Goal: Check status: Check status

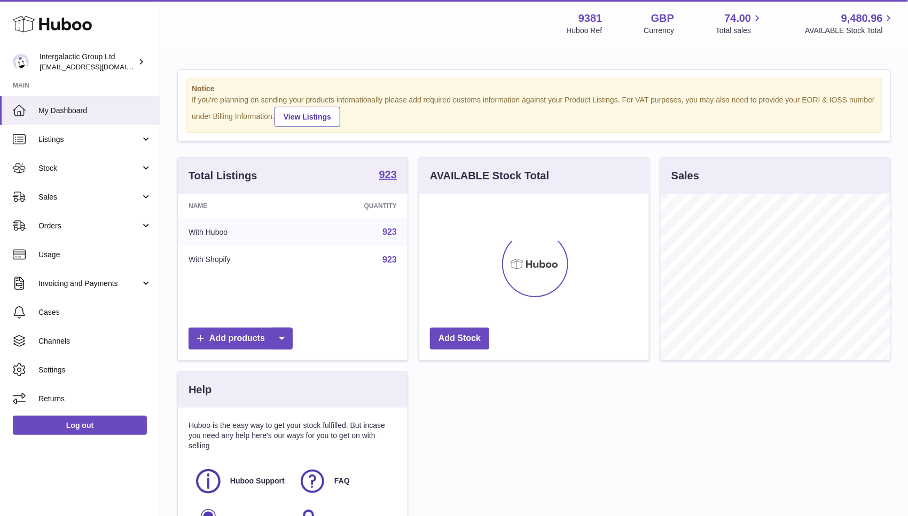
scroll to position [166, 230]
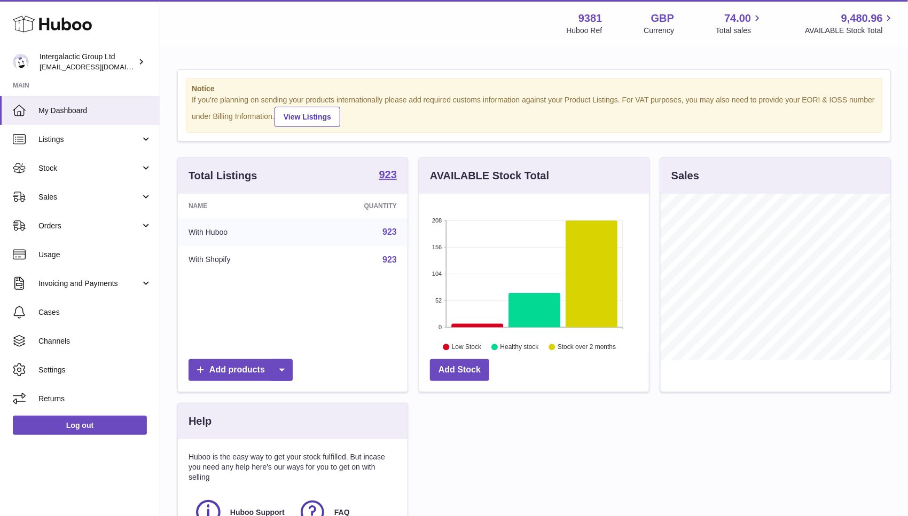
drag, startPoint x: 0, startPoint y: 0, endPoint x: 504, endPoint y: 97, distance: 512.7
click at [504, 97] on div "If you're planning on sending your products internationally please add required…" at bounding box center [534, 111] width 685 height 32
click at [94, 225] on span "Orders" at bounding box center [89, 226] width 102 height 10
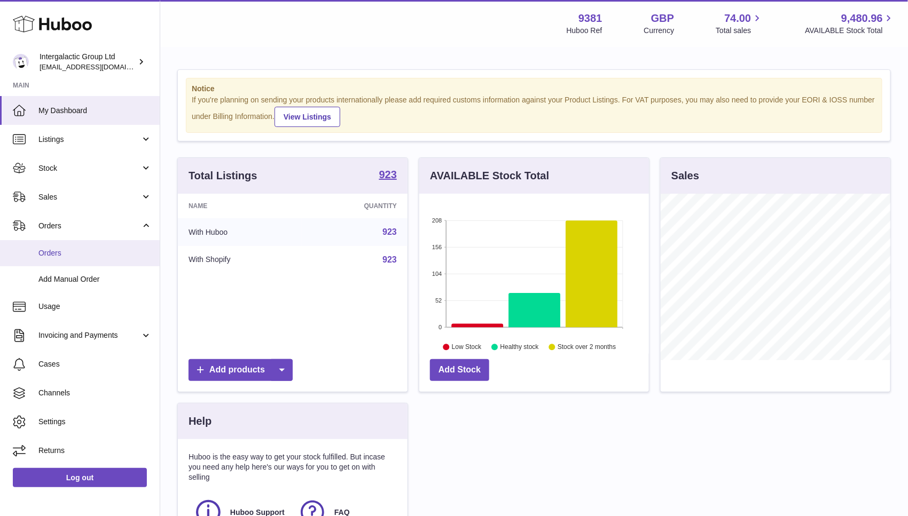
click at [94, 242] on link "Orders" at bounding box center [80, 253] width 160 height 26
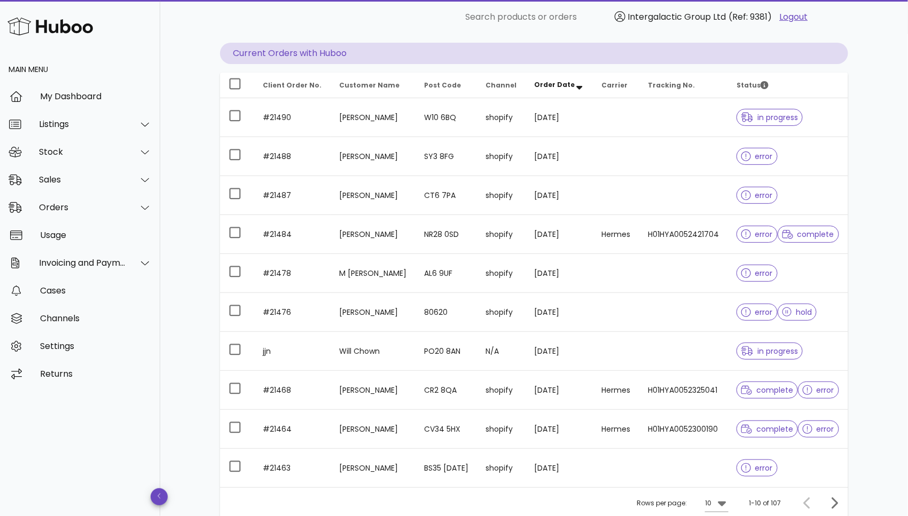
scroll to position [119, 0]
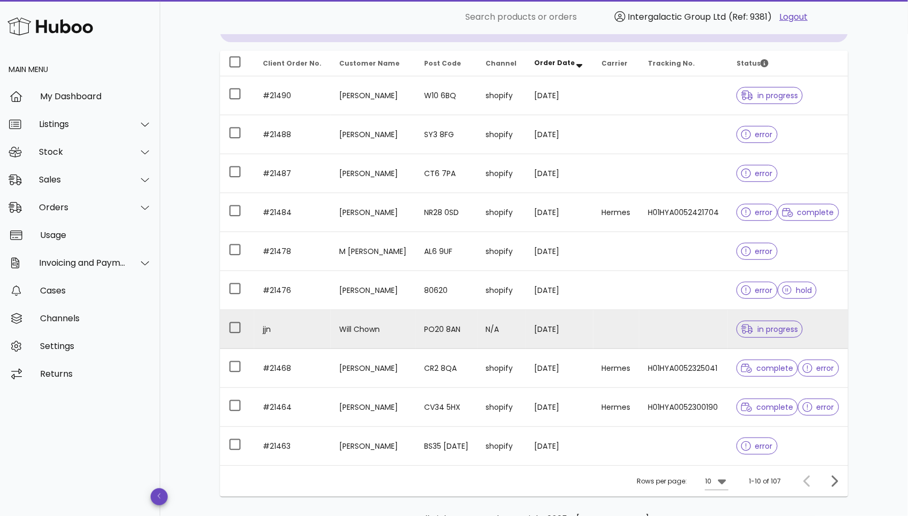
click at [760, 328] on span "in progress" at bounding box center [769, 329] width 57 height 7
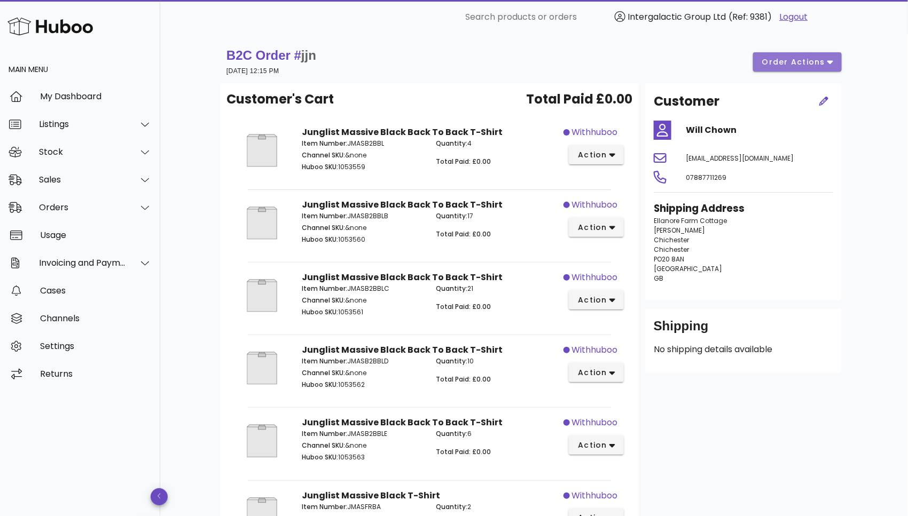
click at [830, 59] on icon "button" at bounding box center [830, 62] width 6 height 10
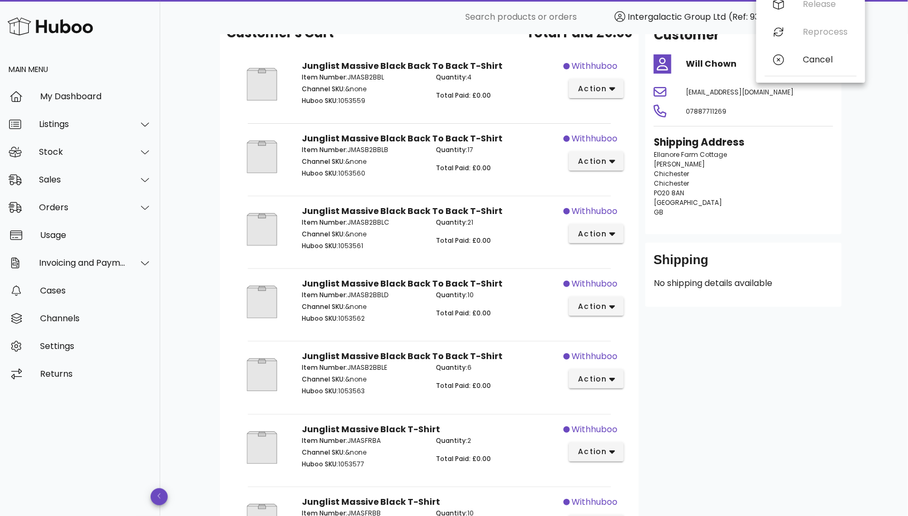
scroll to position [84, 0]
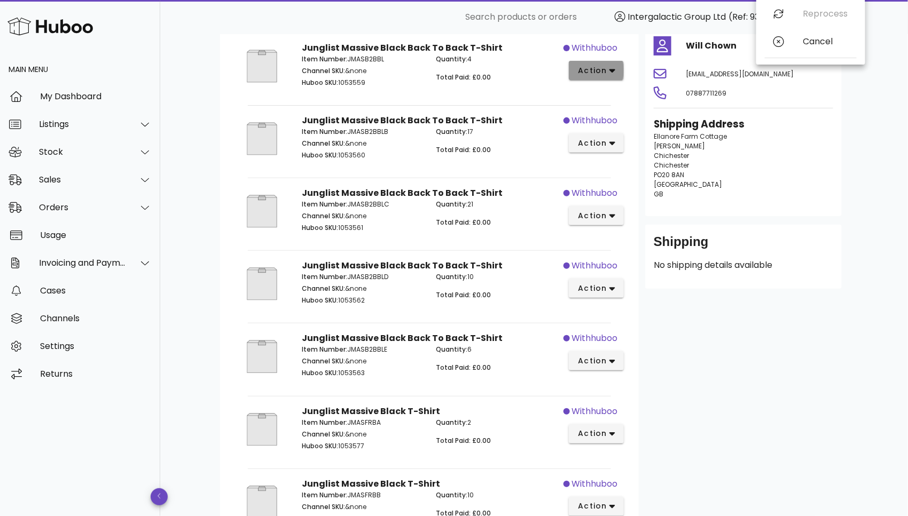
click at [604, 66] on span "action" at bounding box center [592, 70] width 30 height 11
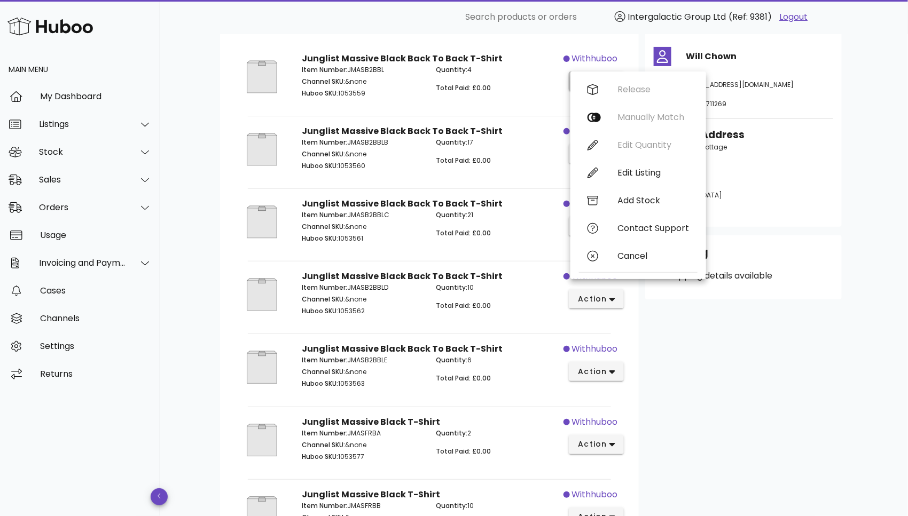
scroll to position [28, 0]
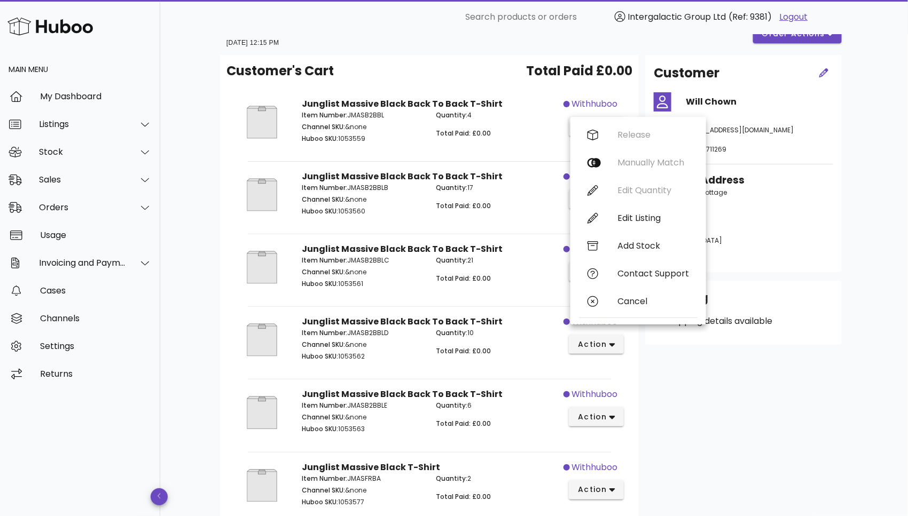
click at [768, 419] on div "Customer Will Chown igmpropertymanagementuk@gmail.com 07887711269 Shipping Addr…" at bounding box center [743, 366] width 209 height 622
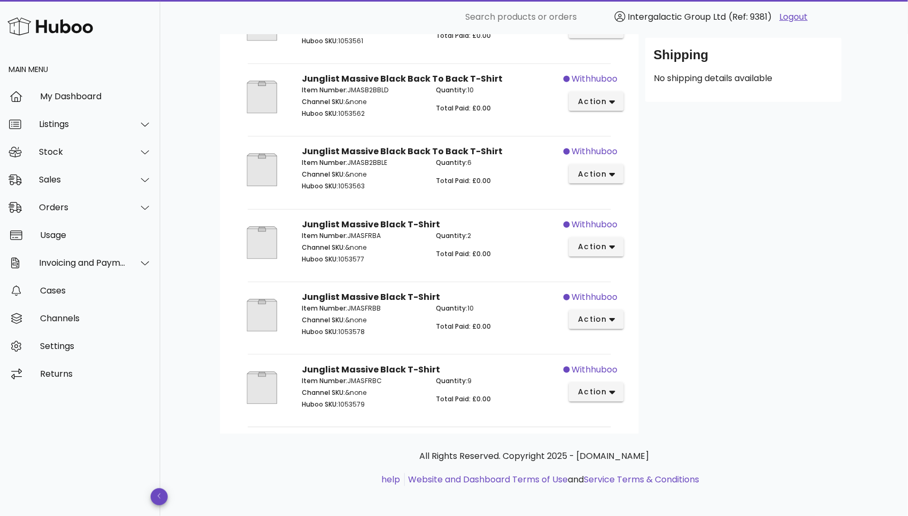
scroll to position [0, 0]
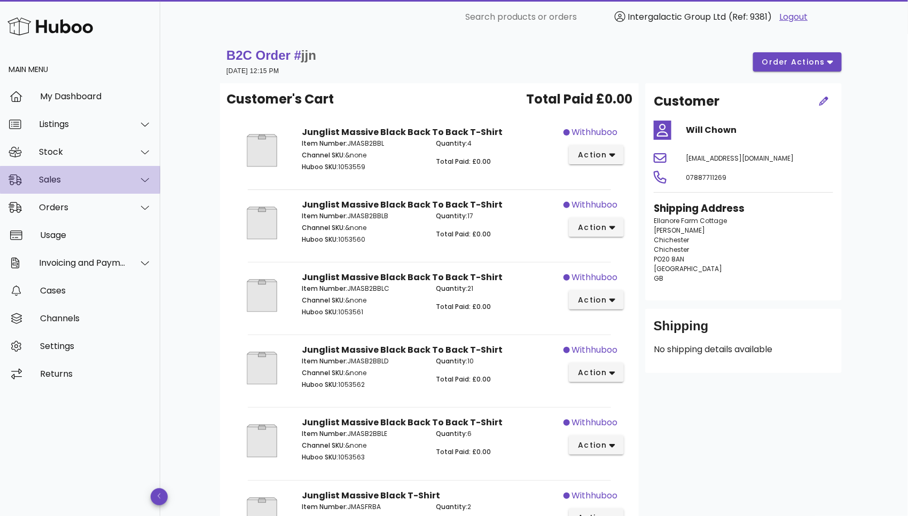
click at [77, 184] on div "Sales" at bounding box center [82, 180] width 87 height 10
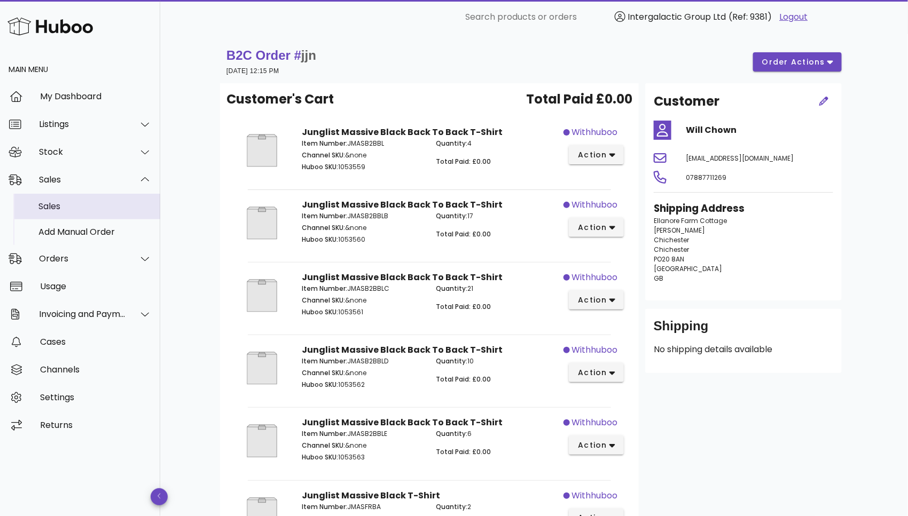
click at [82, 199] on div "Sales" at bounding box center [94, 206] width 113 height 23
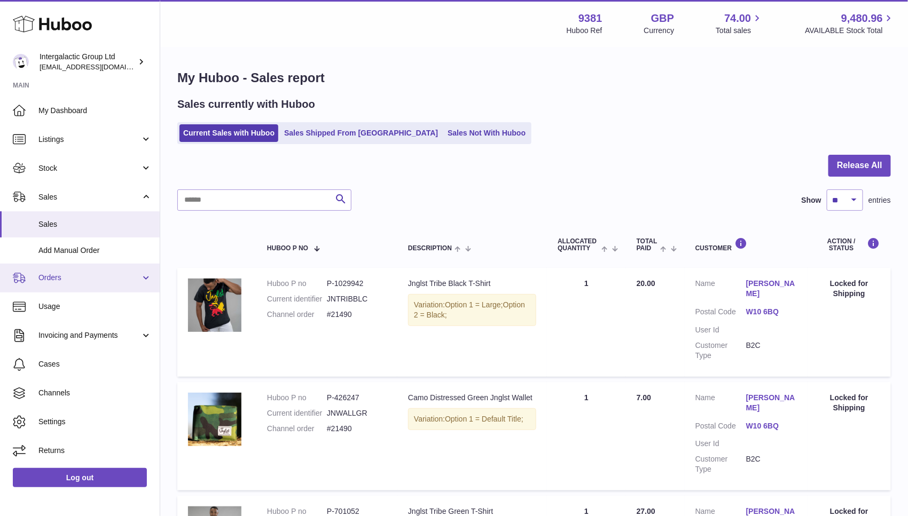
click at [69, 271] on link "Orders" at bounding box center [80, 278] width 160 height 29
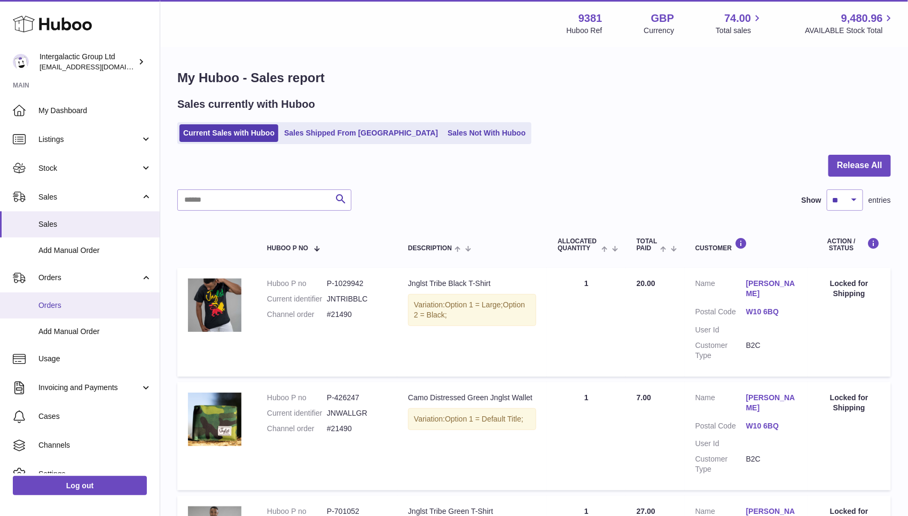
click at [60, 305] on span "Orders" at bounding box center [94, 306] width 113 height 10
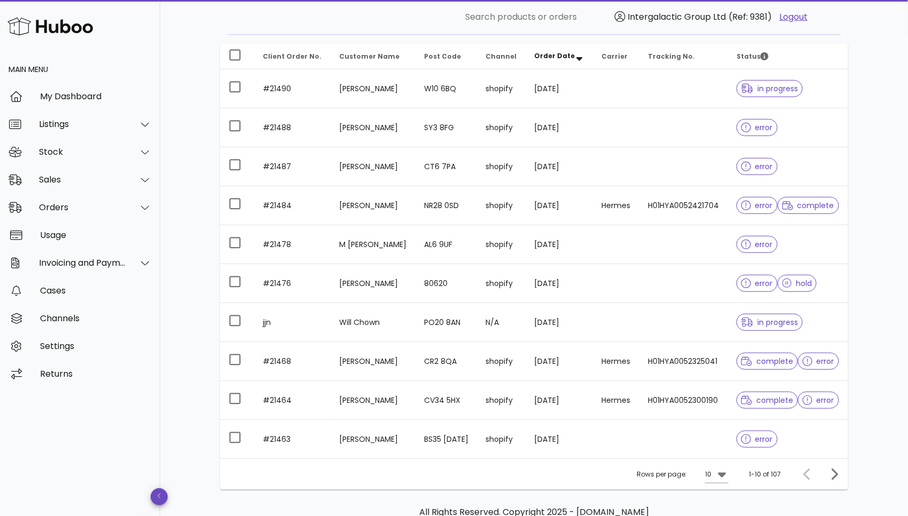
scroll to position [127, 0]
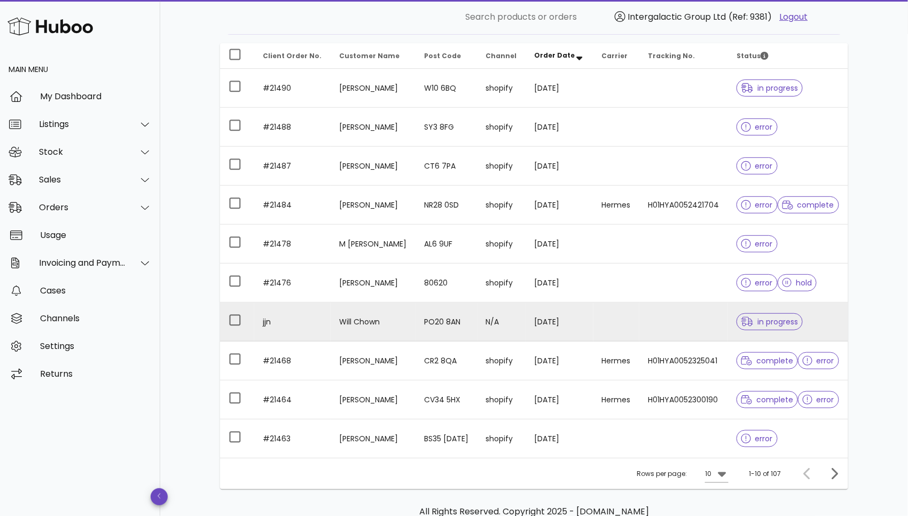
click at [718, 323] on td at bounding box center [683, 322] width 89 height 39
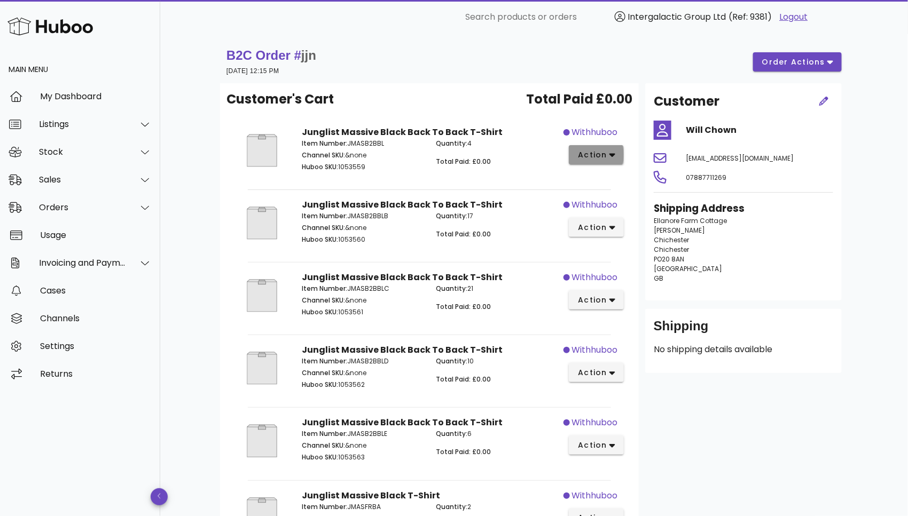
click at [602, 159] on span "action" at bounding box center [592, 155] width 30 height 11
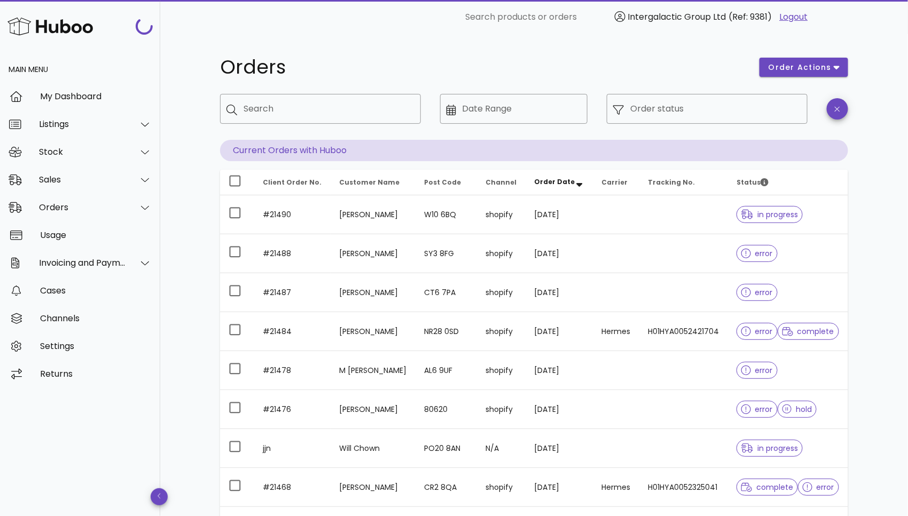
scroll to position [127, 0]
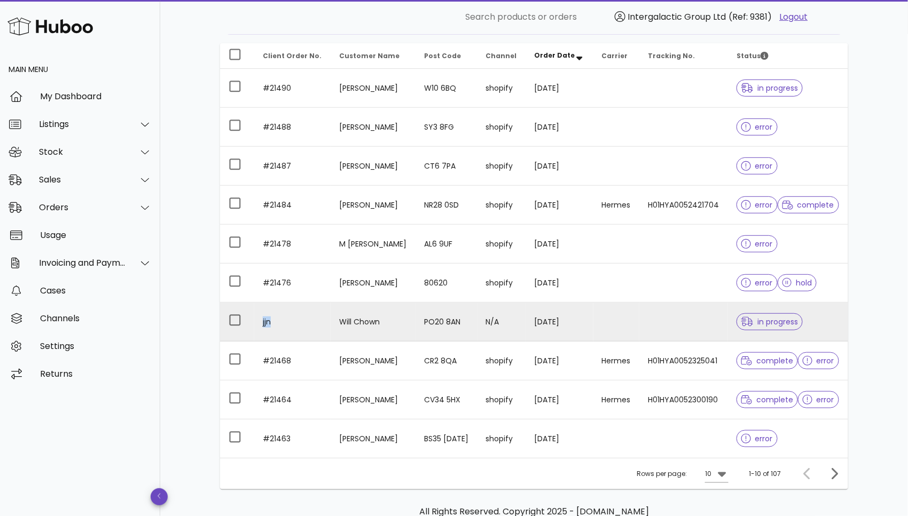
drag, startPoint x: 275, startPoint y: 317, endPoint x: 256, endPoint y: 323, distance: 20.3
click at [256, 323] on td "jjn" at bounding box center [292, 322] width 76 height 39
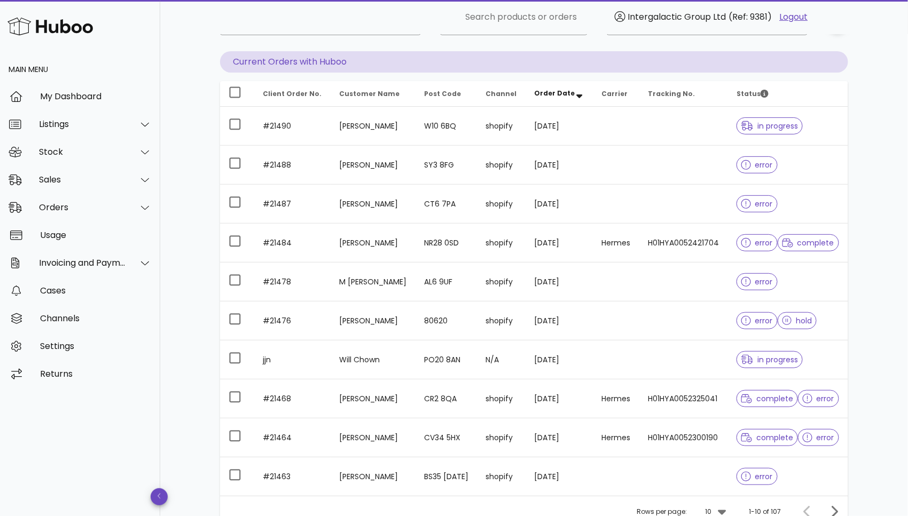
scroll to position [97, 0]
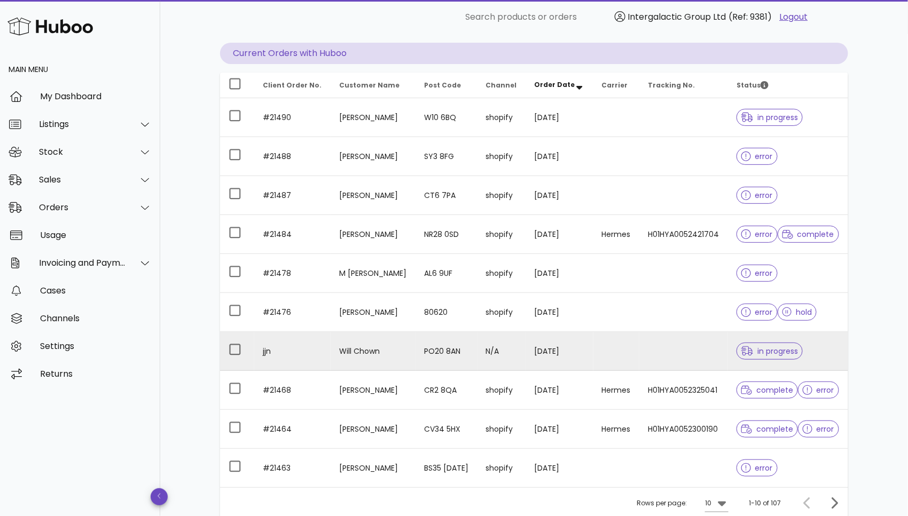
click at [647, 364] on td at bounding box center [683, 351] width 89 height 39
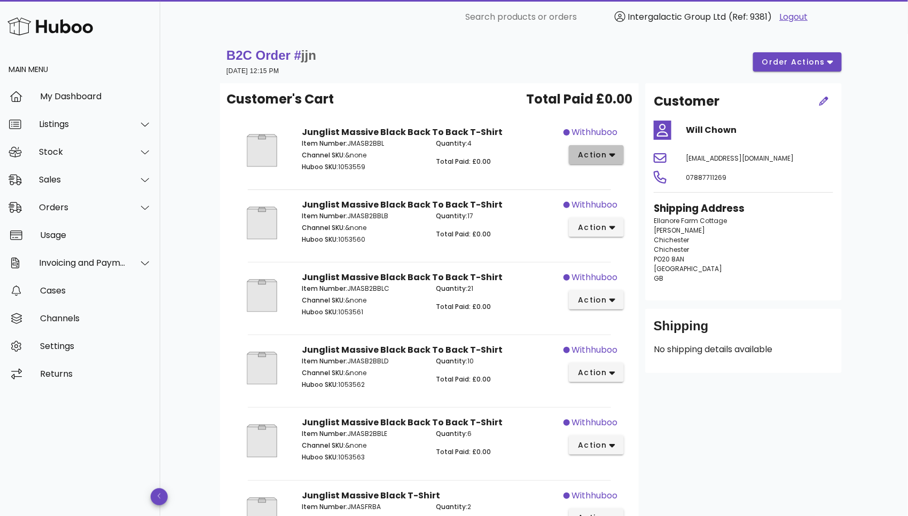
click at [605, 154] on span "action" at bounding box center [592, 155] width 30 height 11
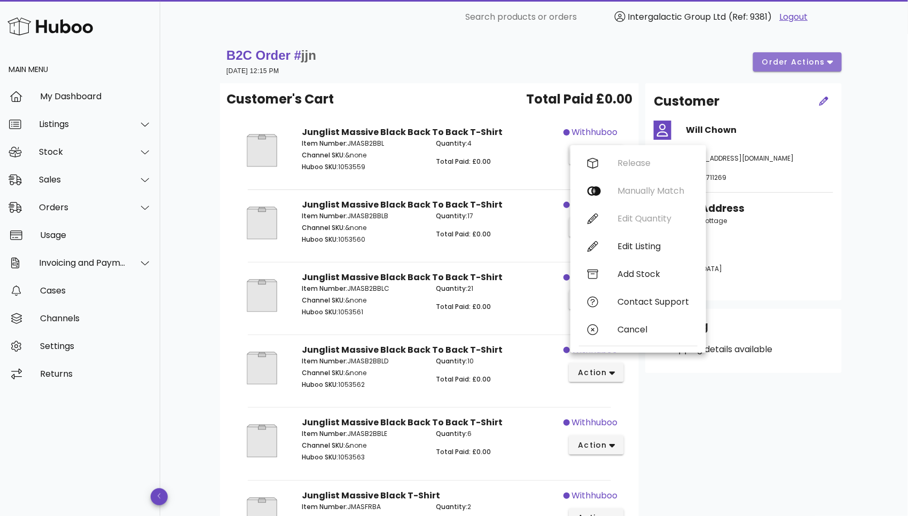
click at [801, 61] on span "order actions" at bounding box center [793, 62] width 64 height 11
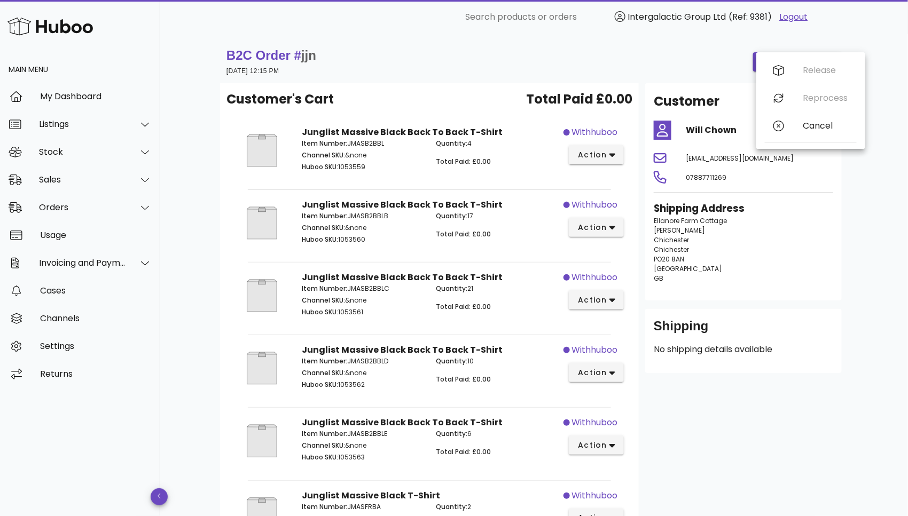
click at [818, 73] on div "Release Reprocess Cancel" at bounding box center [811, 101] width 92 height 88
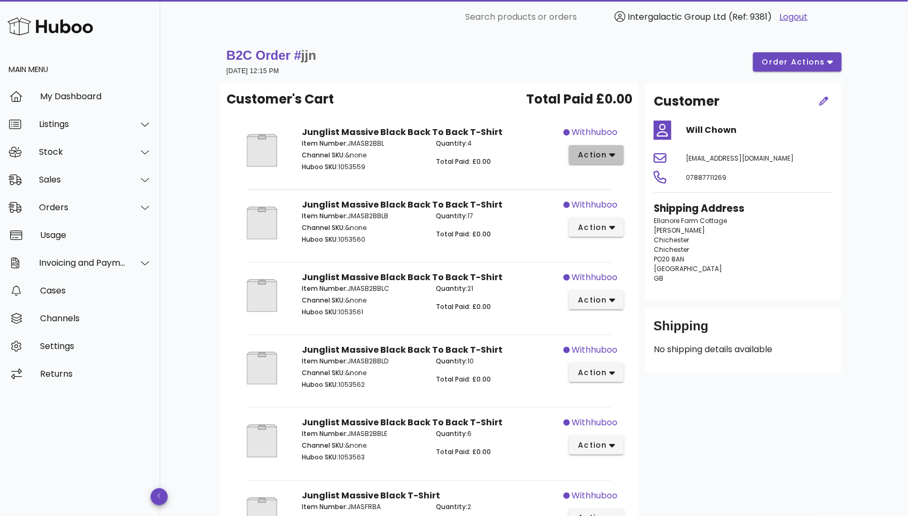
click at [604, 153] on span "action" at bounding box center [592, 155] width 30 height 11
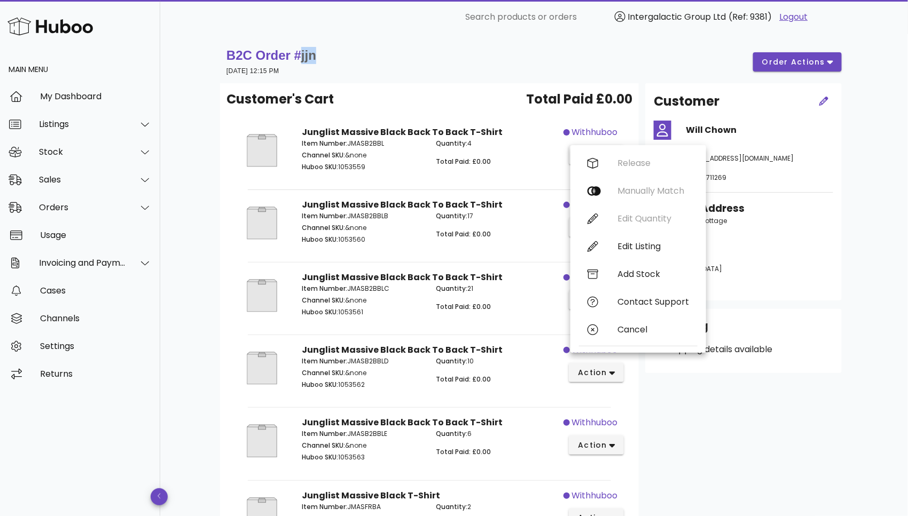
drag, startPoint x: 318, startPoint y: 56, endPoint x: 299, endPoint y: 56, distance: 18.7
click at [299, 56] on h1 "B2C Order # jjn" at bounding box center [271, 55] width 90 height 17
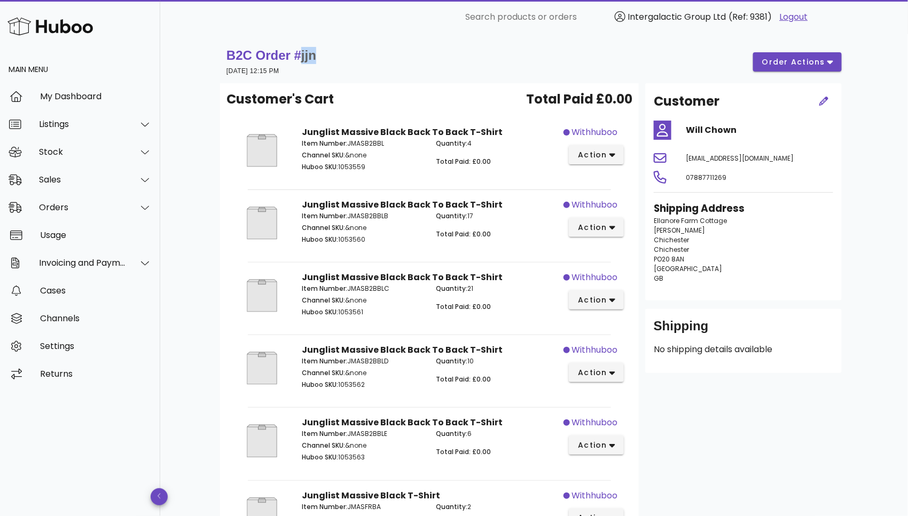
copy span "jjn"
click at [788, 68] on button "order actions" at bounding box center [797, 61] width 89 height 19
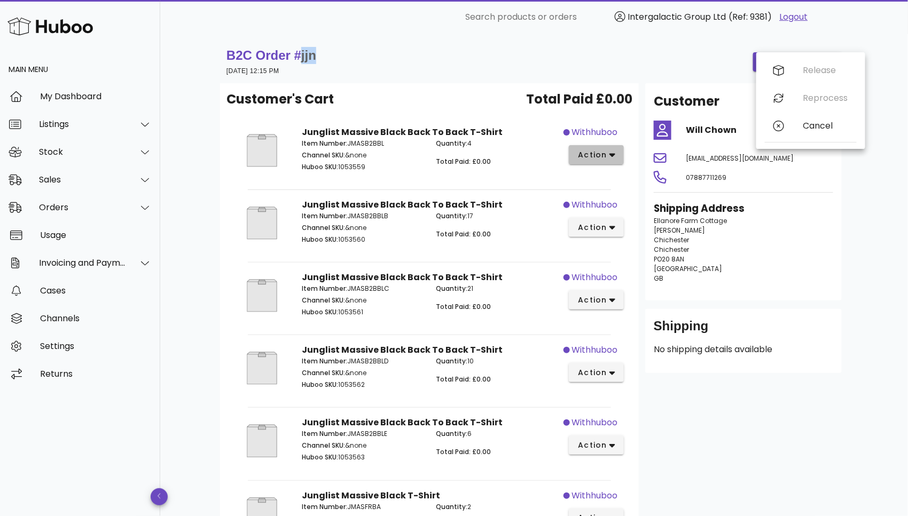
click at [601, 155] on span "action" at bounding box center [592, 155] width 30 height 11
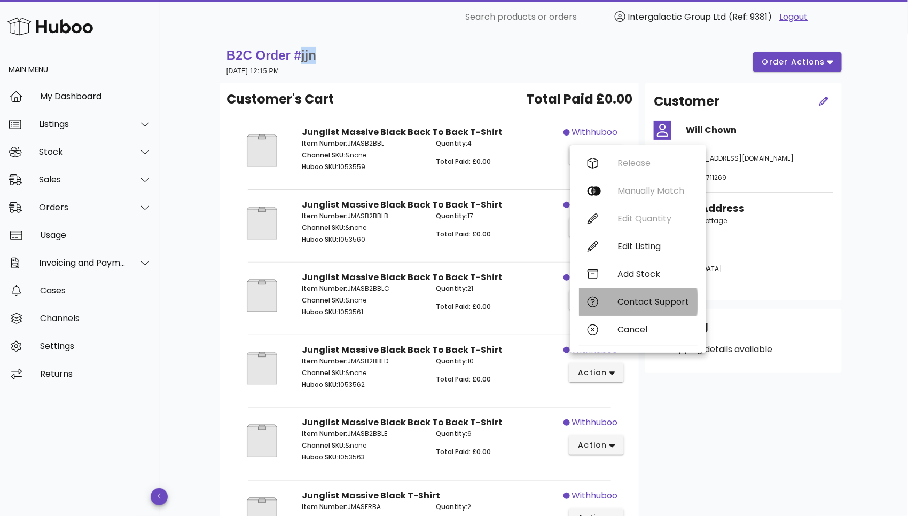
click at [635, 305] on div "Contact Support" at bounding box center [653, 302] width 72 height 10
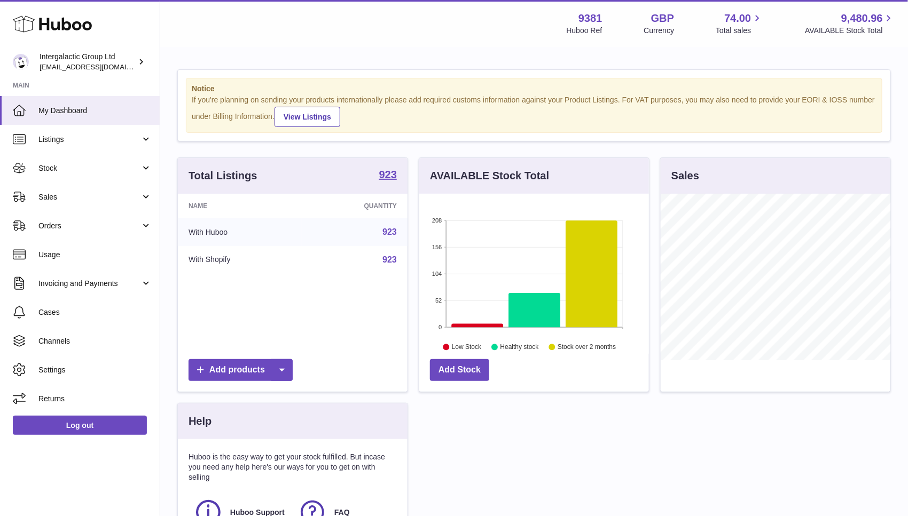
scroll to position [166, 230]
click at [67, 192] on span "Sales" at bounding box center [89, 197] width 102 height 10
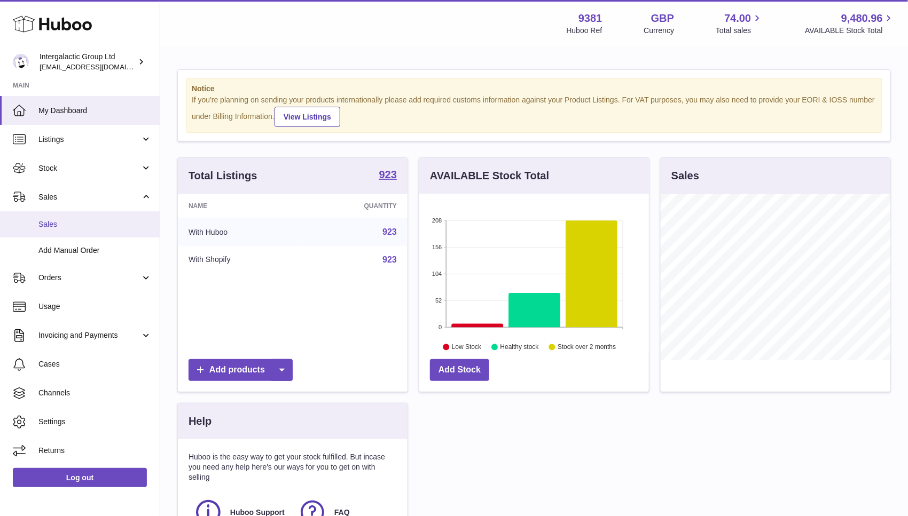
click at [61, 222] on span "Sales" at bounding box center [94, 224] width 113 height 10
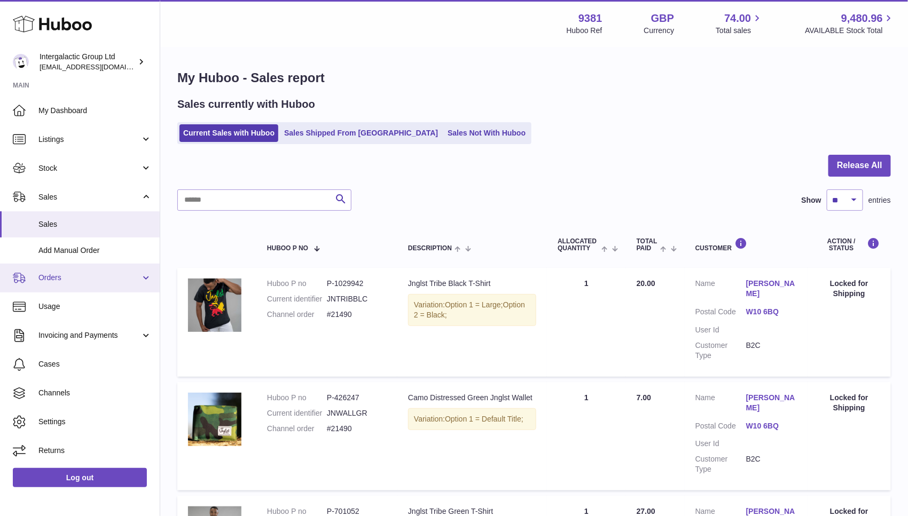
click at [73, 272] on link "Orders" at bounding box center [80, 278] width 160 height 29
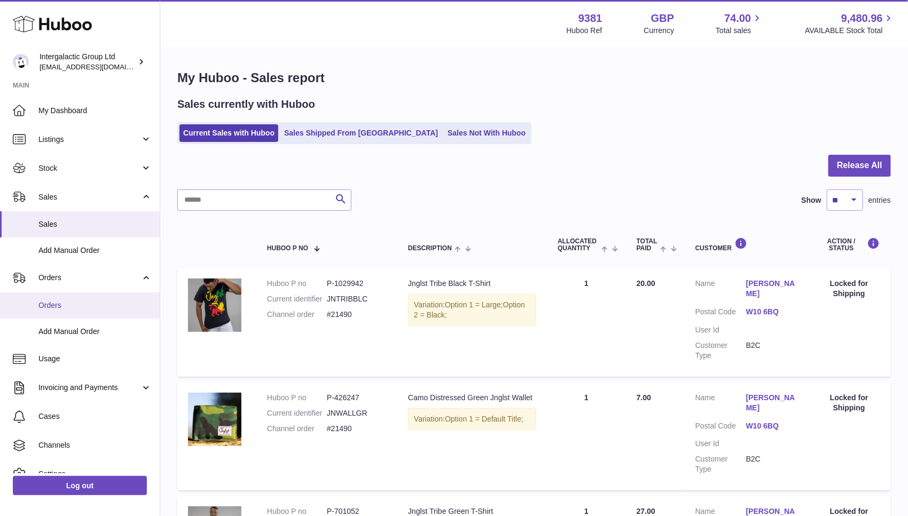
click at [72, 302] on span "Orders" at bounding box center [94, 306] width 113 height 10
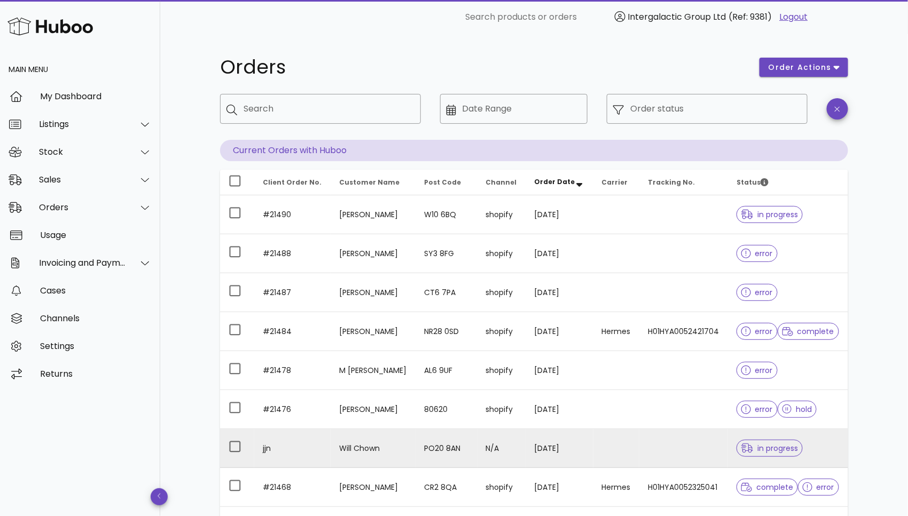
click at [652, 445] on td at bounding box center [683, 448] width 89 height 39
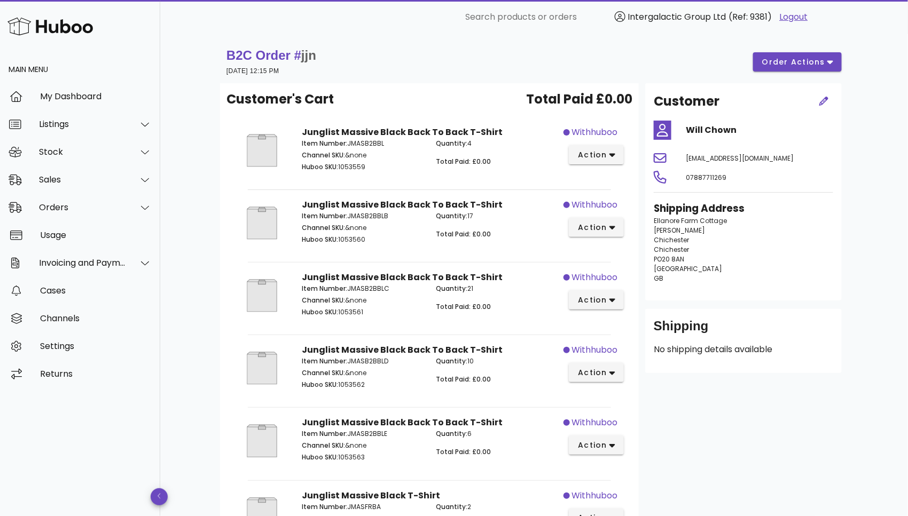
drag, startPoint x: 369, startPoint y: 169, endPoint x: 344, endPoint y: 163, distance: 25.8
click at [344, 163] on p "Huboo SKU: 1053559" at bounding box center [362, 167] width 121 height 10
drag, startPoint x: 387, startPoint y: 143, endPoint x: 347, endPoint y: 145, distance: 39.6
click at [347, 145] on p "Item Number: JMASB2BBL" at bounding box center [362, 144] width 121 height 10
copy p "JMASB2BBL"
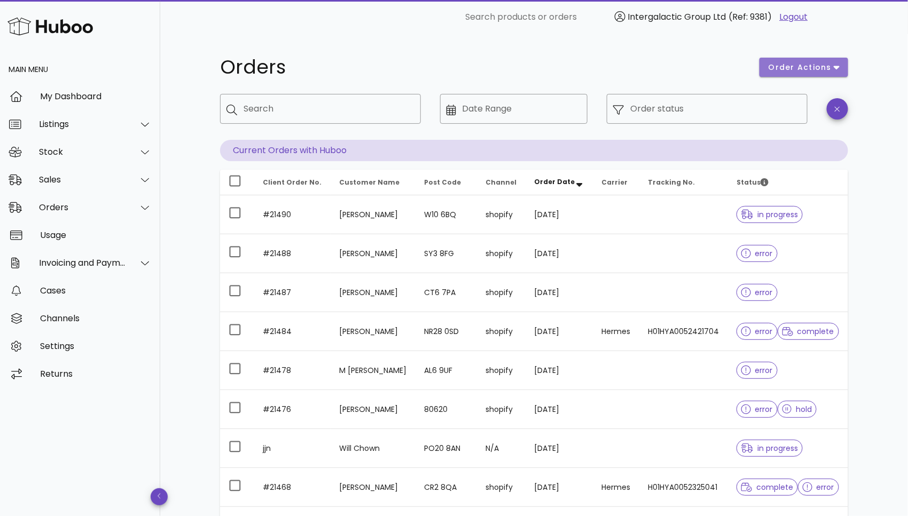
click at [799, 68] on span "order actions" at bounding box center [800, 67] width 64 height 11
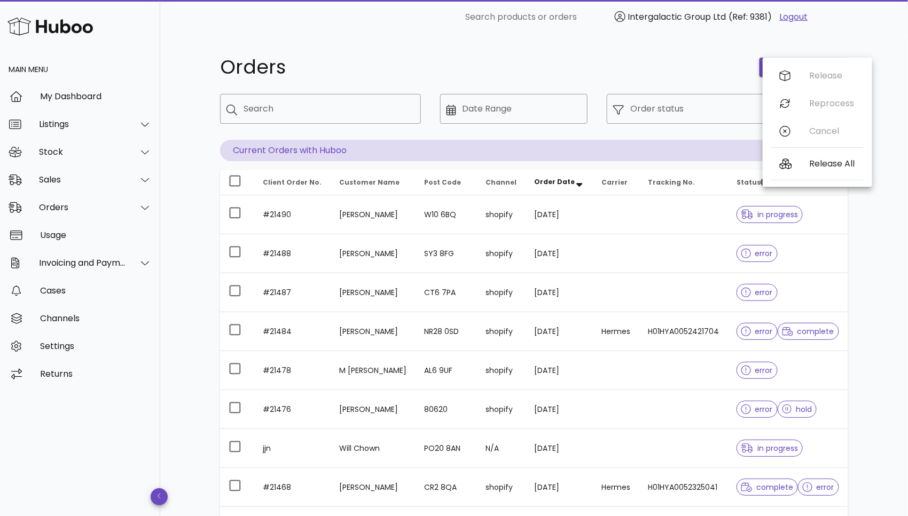
click at [665, 59] on h1 "Orders" at bounding box center [483, 67] width 527 height 19
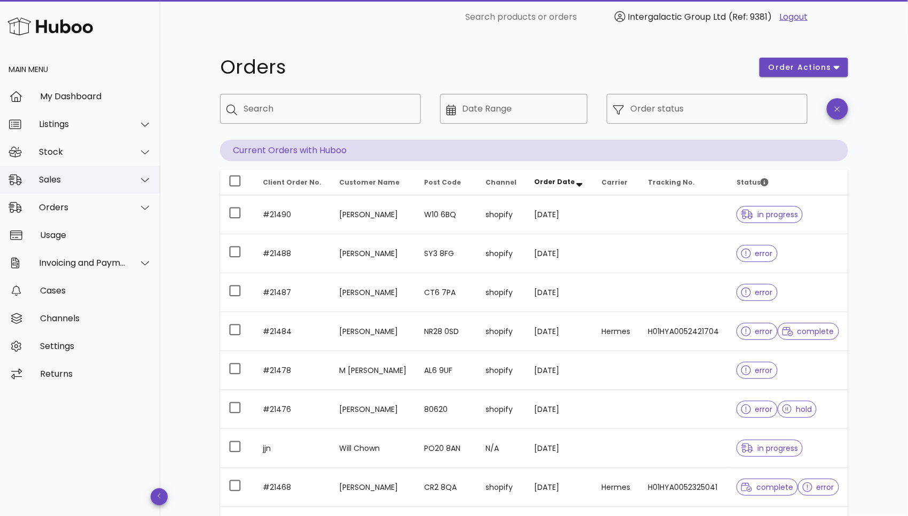
click at [114, 180] on div "Sales" at bounding box center [82, 180] width 87 height 10
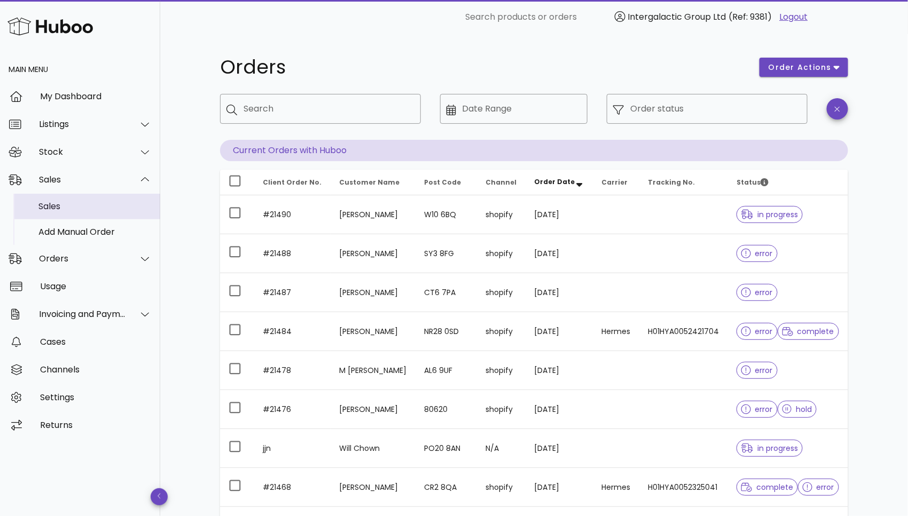
click at [76, 203] on div "Sales" at bounding box center [94, 206] width 113 height 10
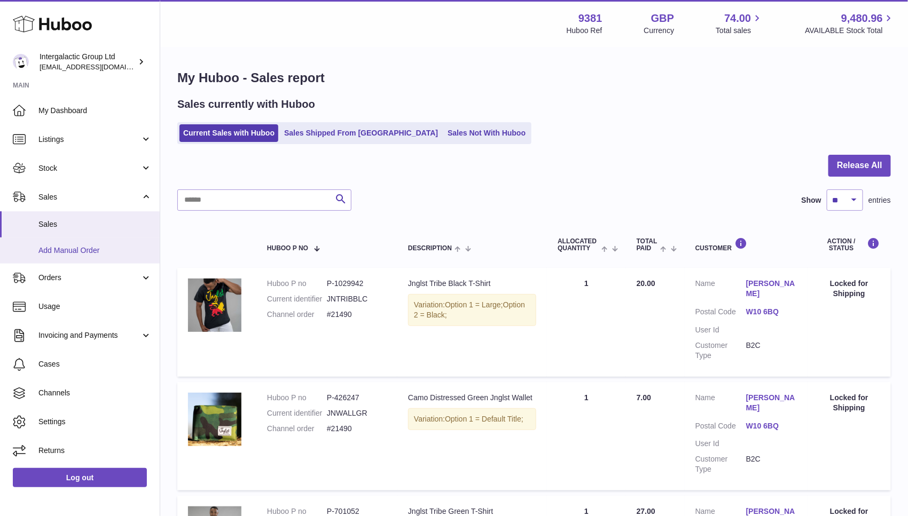
click at [73, 252] on span "Add Manual Order" at bounding box center [94, 251] width 113 height 10
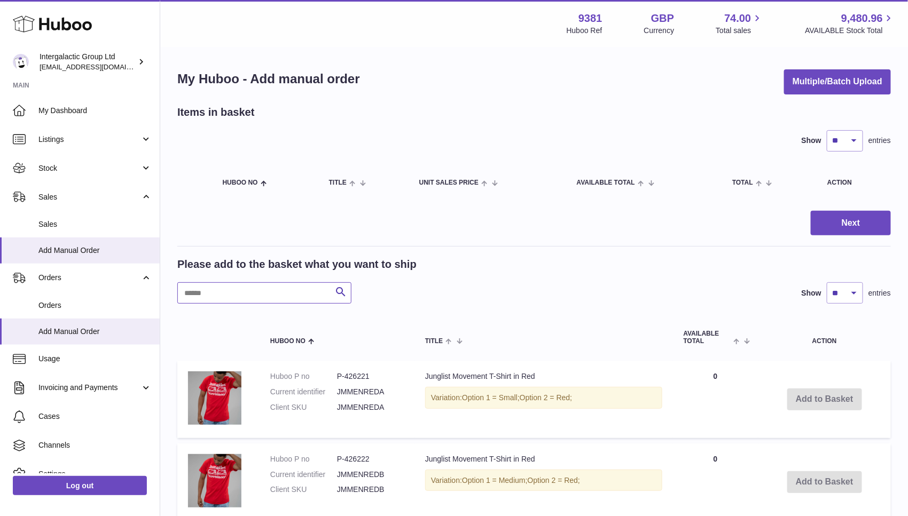
click at [270, 289] on input "text" at bounding box center [264, 292] width 174 height 21
paste input "*********"
type input "*********"
